Goal: Find specific page/section: Find specific page/section

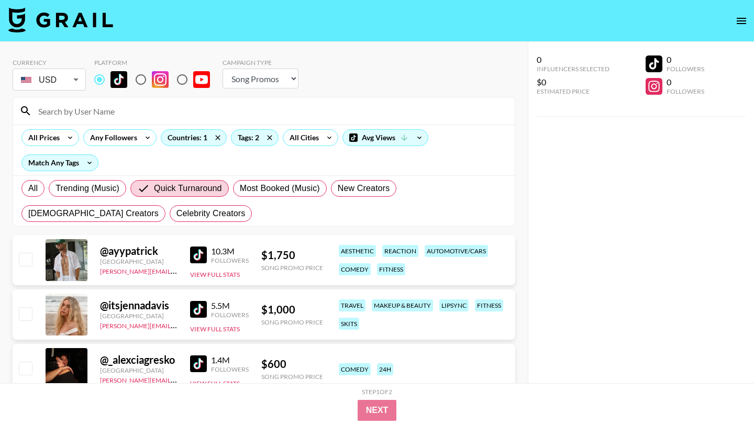
select select "Song"
click at [248, 140] on div "Tags: 2" at bounding box center [254, 138] width 47 height 16
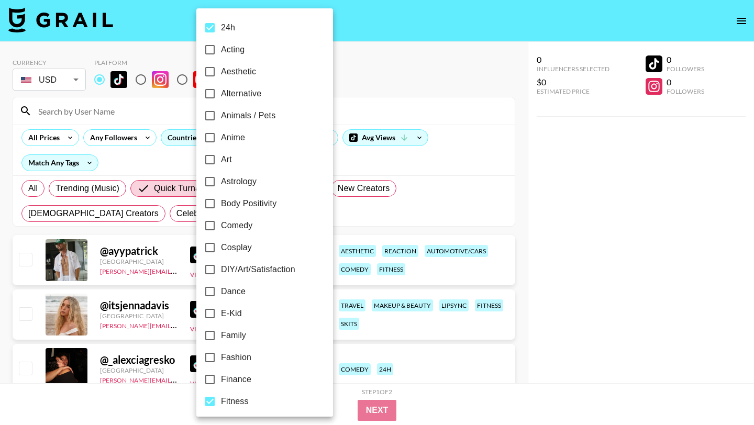
click at [208, 204] on input "Body Positivity" at bounding box center [210, 204] width 22 height 22
checkbox input "true"
click at [345, 218] on div at bounding box center [377, 212] width 754 height 425
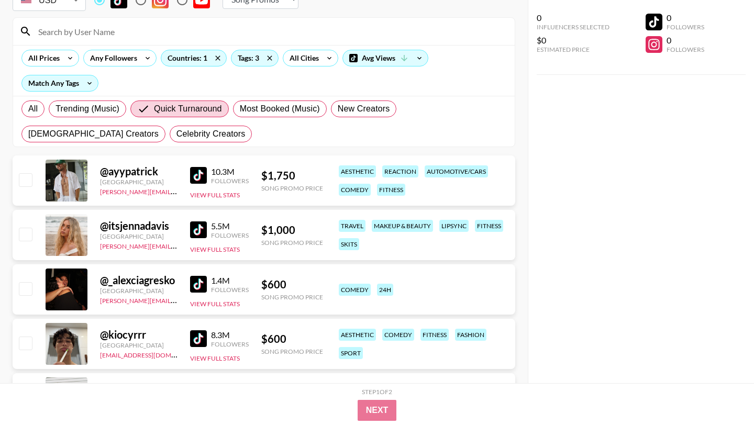
scroll to position [92, 0]
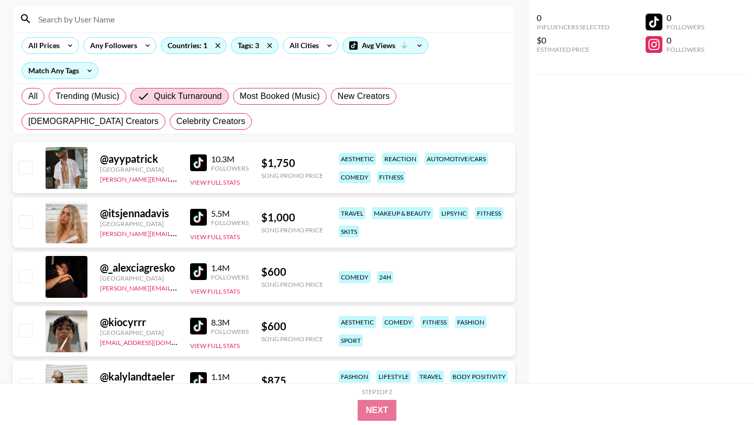
click at [194, 326] on img at bounding box center [198, 326] width 17 height 17
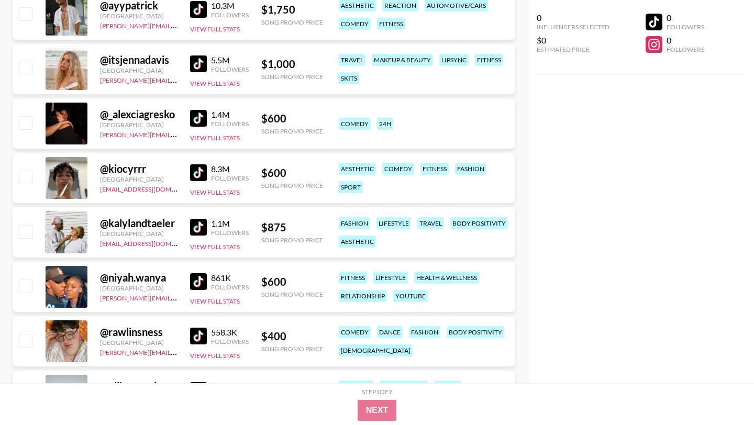
scroll to position [247, 0]
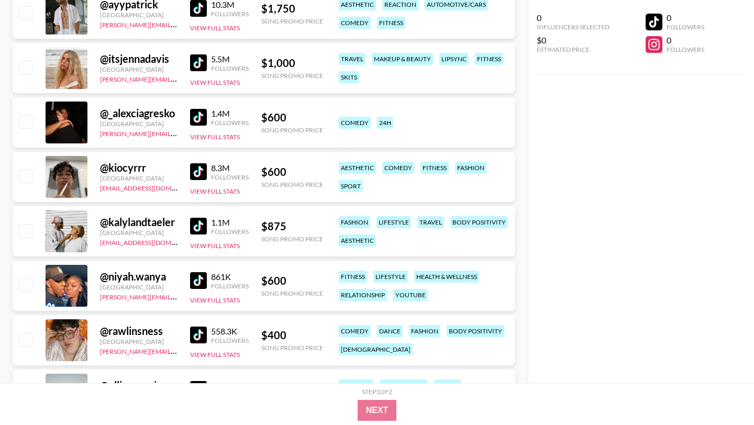
click at [200, 334] on img at bounding box center [198, 335] width 17 height 17
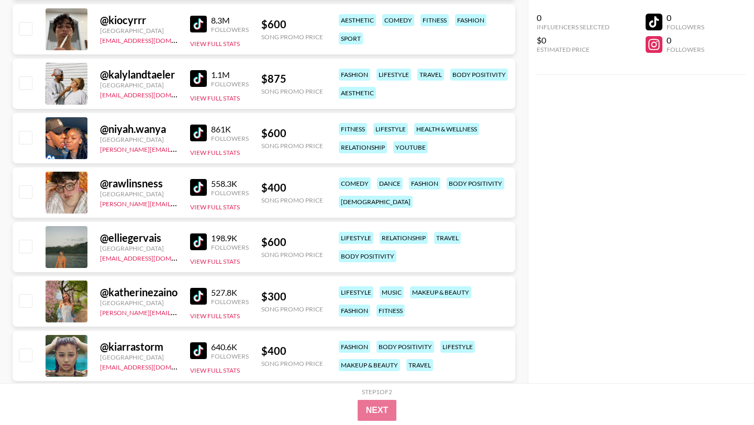
scroll to position [0, 0]
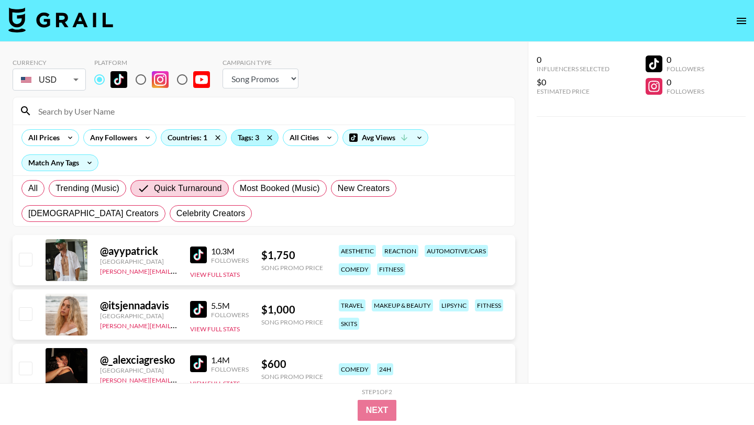
click at [260, 138] on div "Tags: 3" at bounding box center [254, 138] width 47 height 16
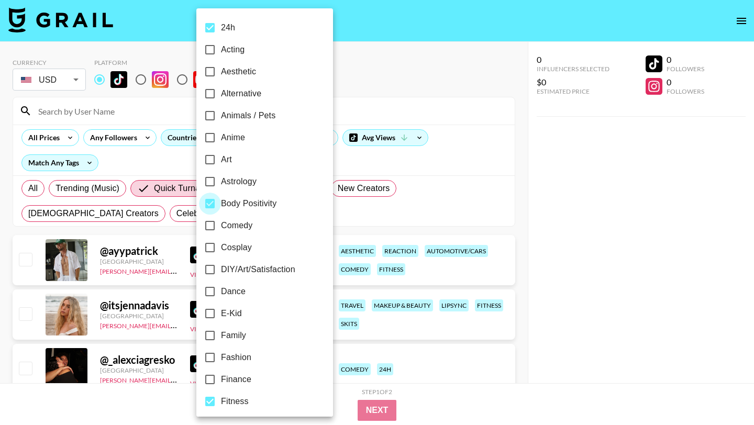
click at [210, 204] on input "Body Positivity" at bounding box center [210, 204] width 22 height 22
checkbox input "false"
click at [440, 90] on div at bounding box center [377, 212] width 754 height 425
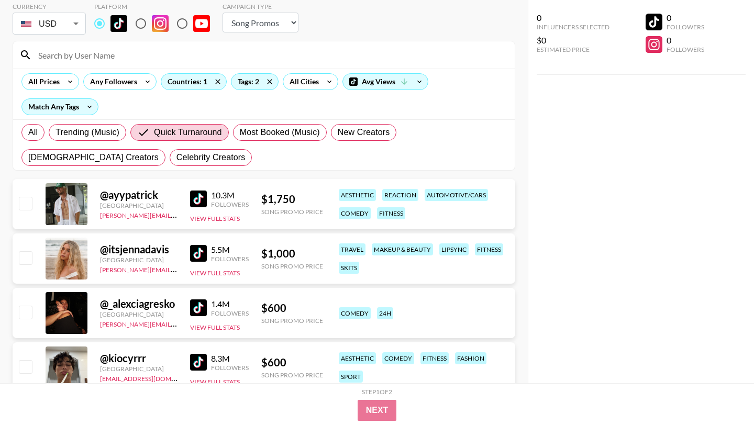
scroll to position [65, 0]
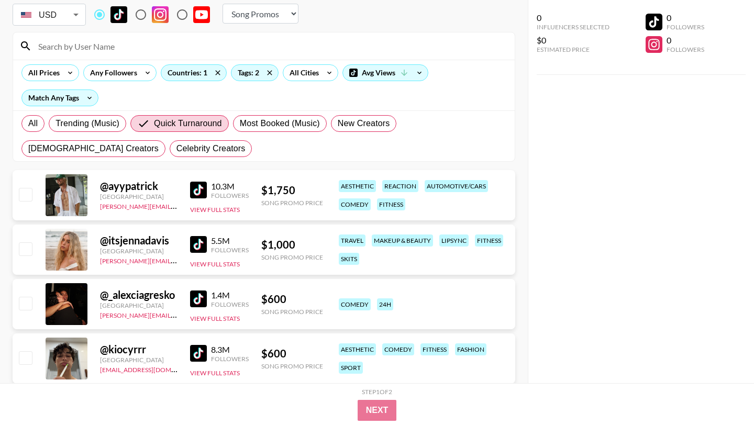
click at [193, 300] on img at bounding box center [198, 298] width 17 height 17
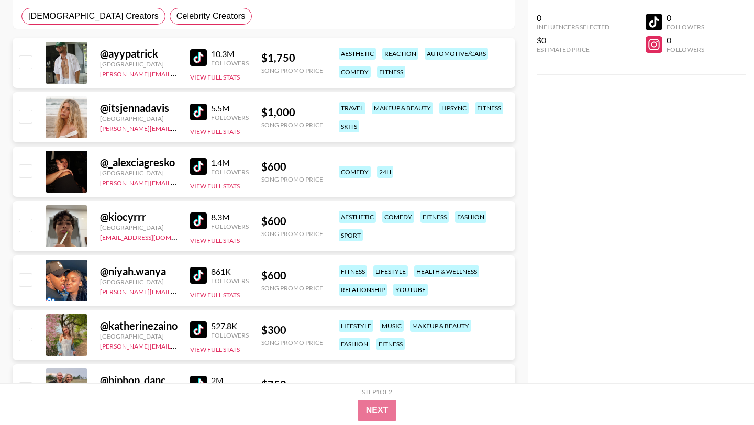
scroll to position [0, 0]
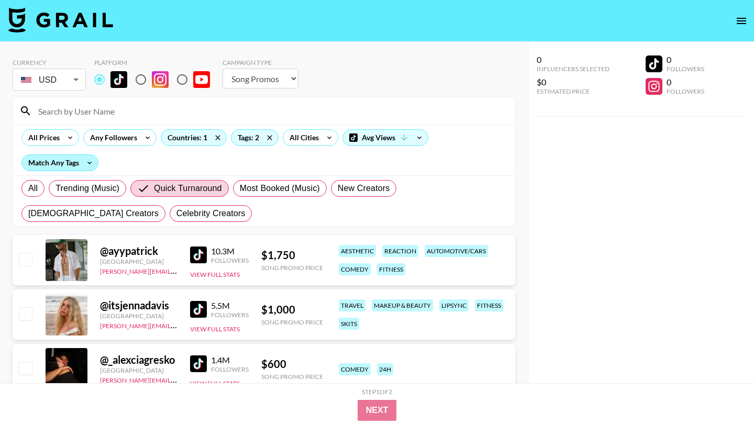
click at [71, 164] on div "Match Any Tags" at bounding box center [60, 163] width 76 height 16
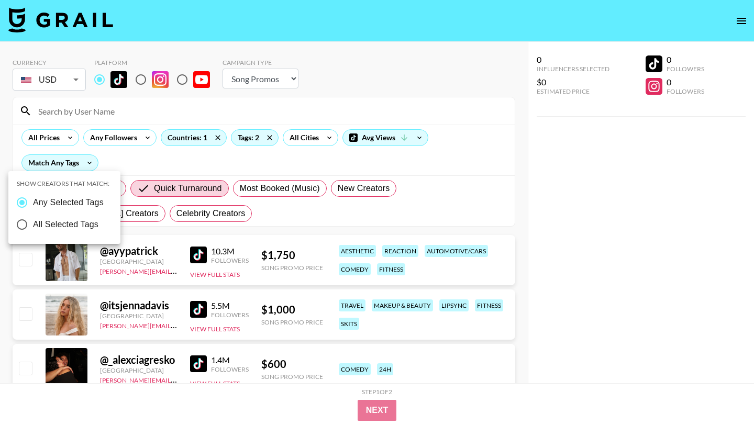
click at [21, 225] on input "All Selected Tags" at bounding box center [22, 225] width 22 height 22
radio input "true"
radio input "false"
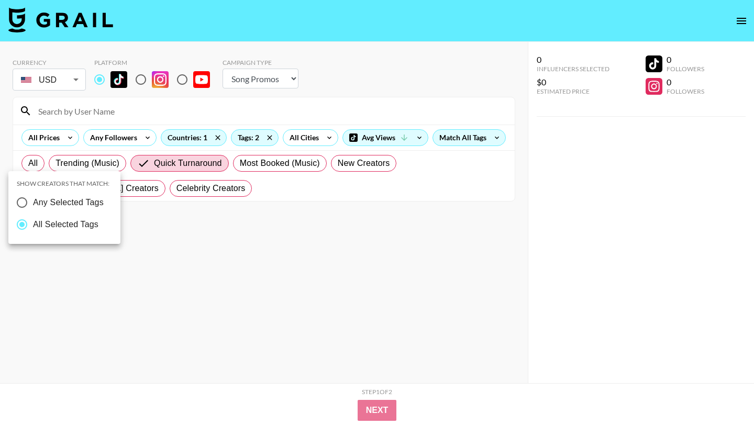
click at [339, 39] on div at bounding box center [377, 212] width 754 height 425
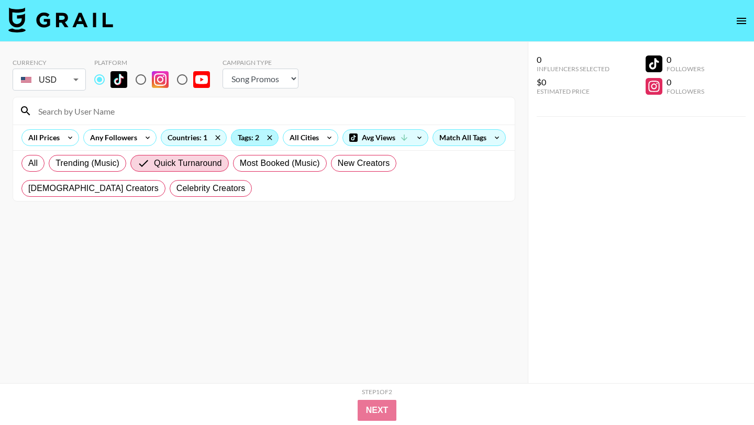
click at [246, 140] on div "Tags: 2" at bounding box center [254, 138] width 47 height 16
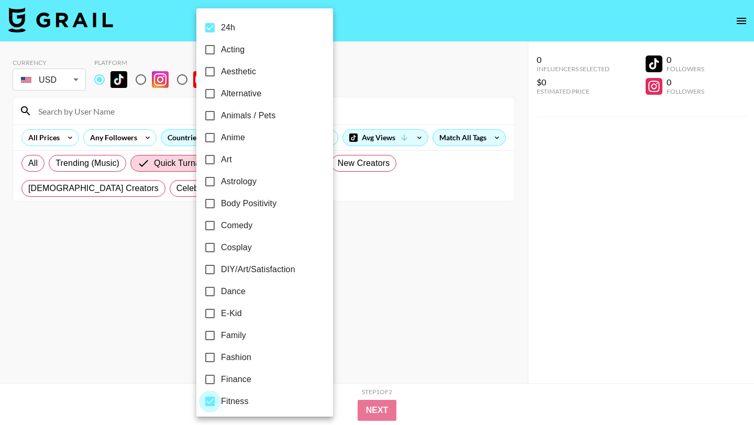
click at [208, 399] on input "Fitness" at bounding box center [210, 401] width 22 height 22
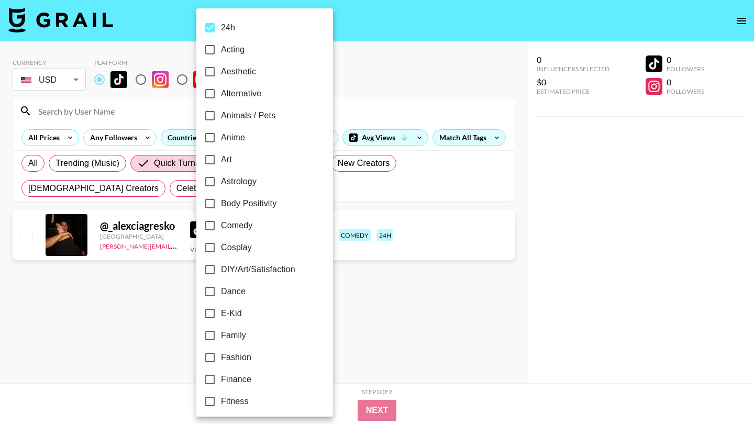
click at [211, 401] on input "Fitness" at bounding box center [210, 401] width 22 height 22
checkbox input "true"
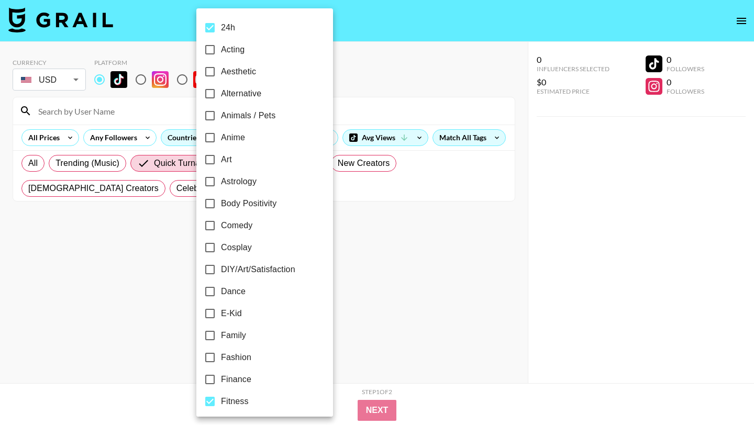
click at [210, 24] on input "24h" at bounding box center [210, 28] width 22 height 22
checkbox input "false"
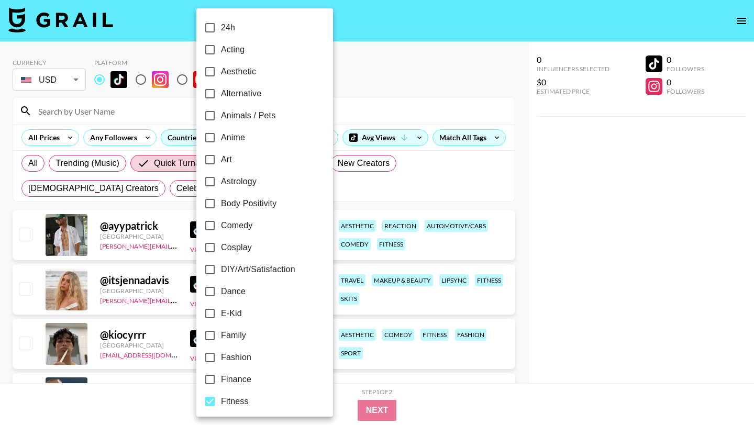
click at [208, 201] on input "Body Positivity" at bounding box center [210, 204] width 22 height 22
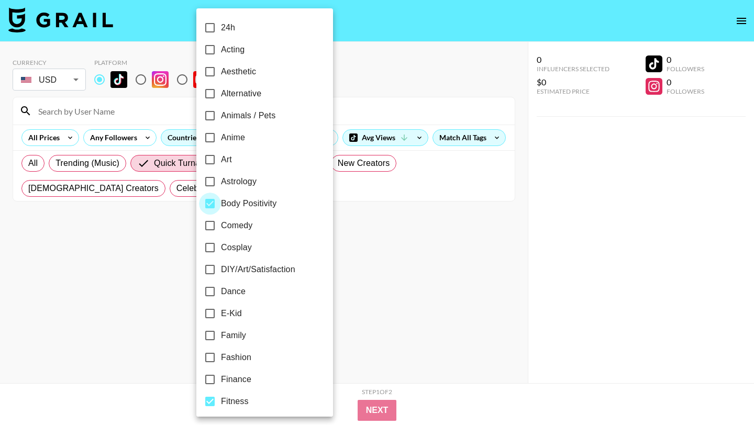
click at [210, 203] on input "Body Positivity" at bounding box center [210, 204] width 22 height 22
checkbox input "false"
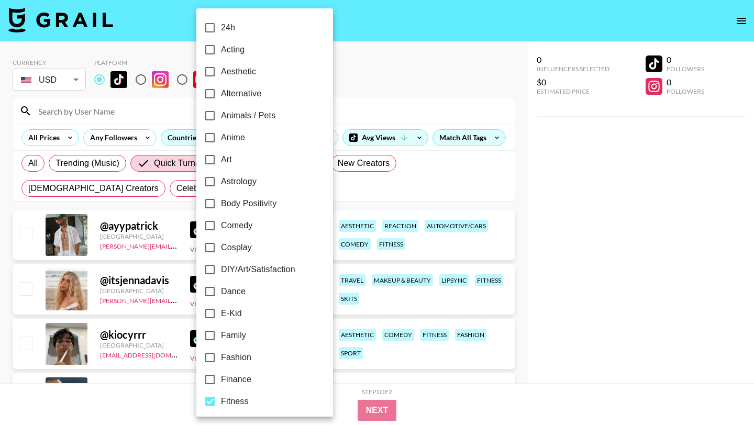
click at [434, 76] on div at bounding box center [377, 212] width 754 height 425
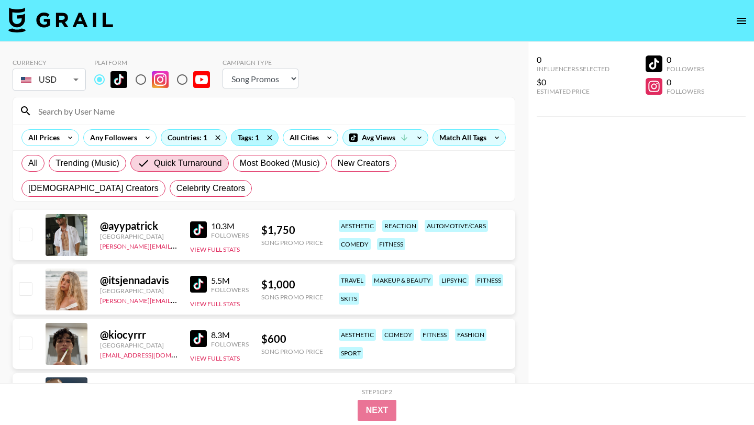
click at [249, 138] on div "Tags: 1" at bounding box center [254, 138] width 47 height 16
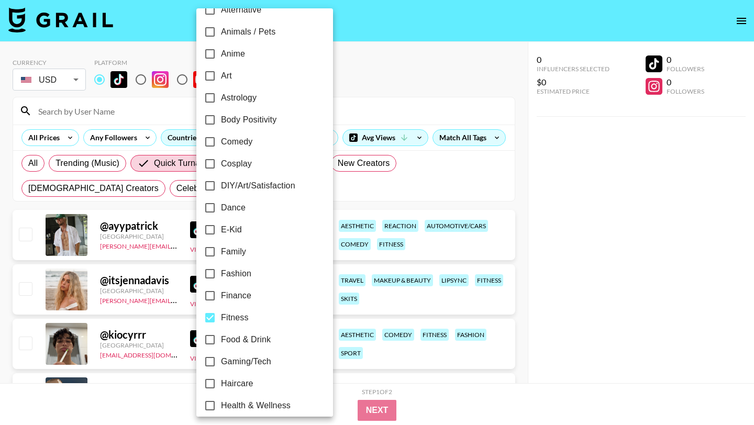
scroll to position [86, 0]
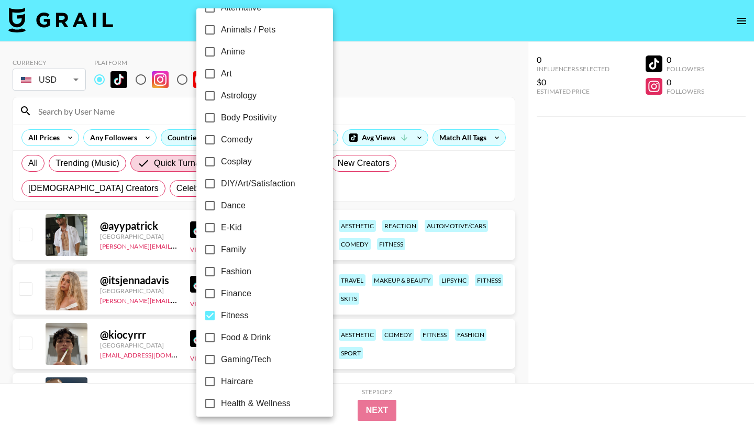
click at [210, 402] on input "Health & Wellness" at bounding box center [210, 404] width 22 height 22
checkbox input "true"
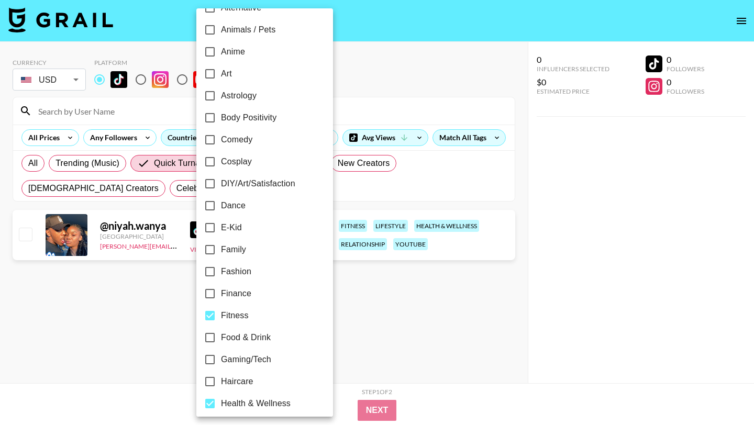
click at [210, 313] on input "Fitness" at bounding box center [210, 316] width 22 height 22
checkbox input "false"
click at [346, 338] on div at bounding box center [377, 212] width 754 height 425
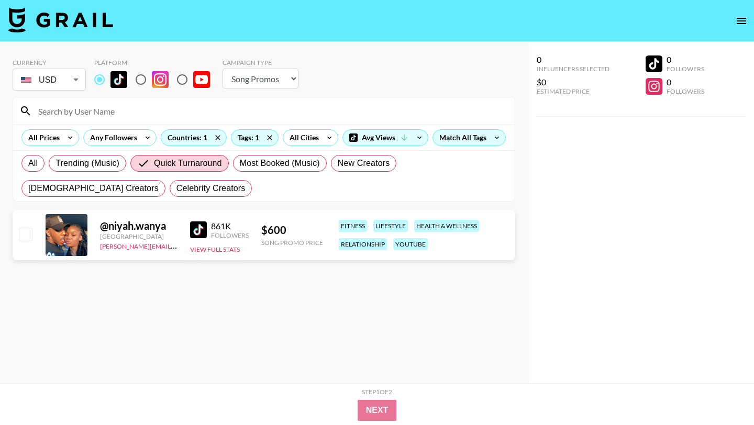
click at [200, 238] on img at bounding box center [198, 229] width 17 height 17
